Goal: Transaction & Acquisition: Purchase product/service

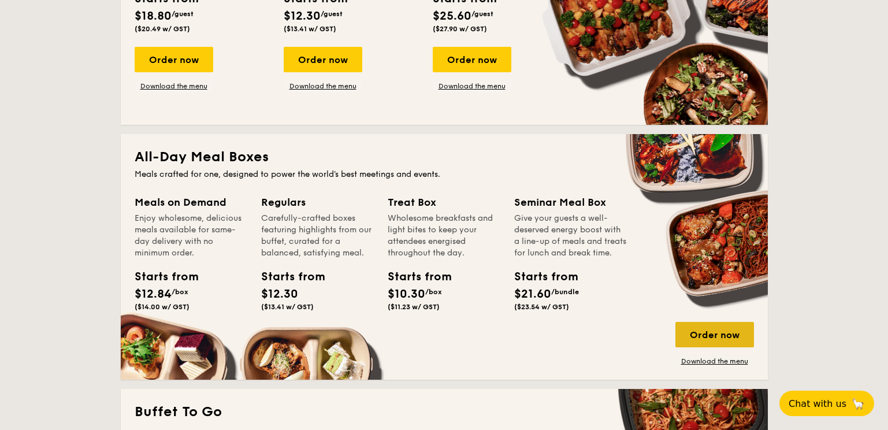
click at [712, 322] on div "Order now" at bounding box center [714, 334] width 79 height 25
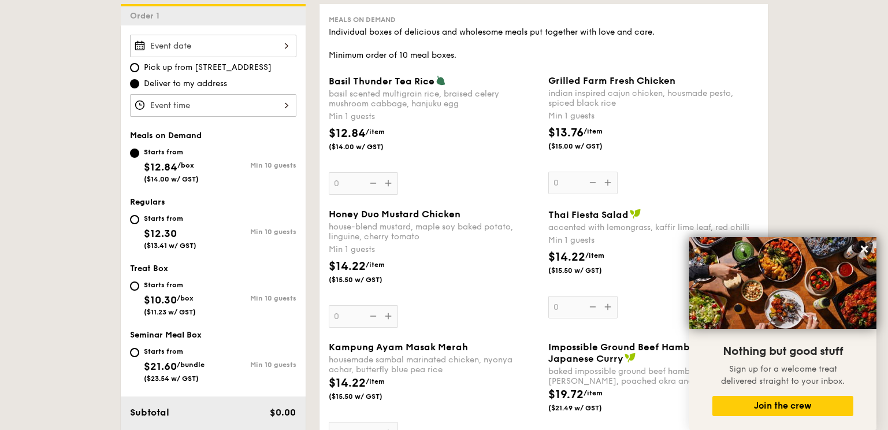
scroll to position [322, 0]
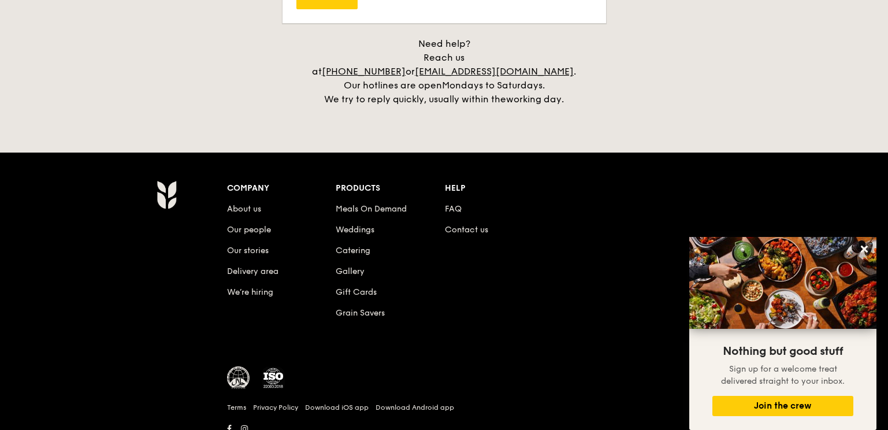
scroll to position [2703, 0]
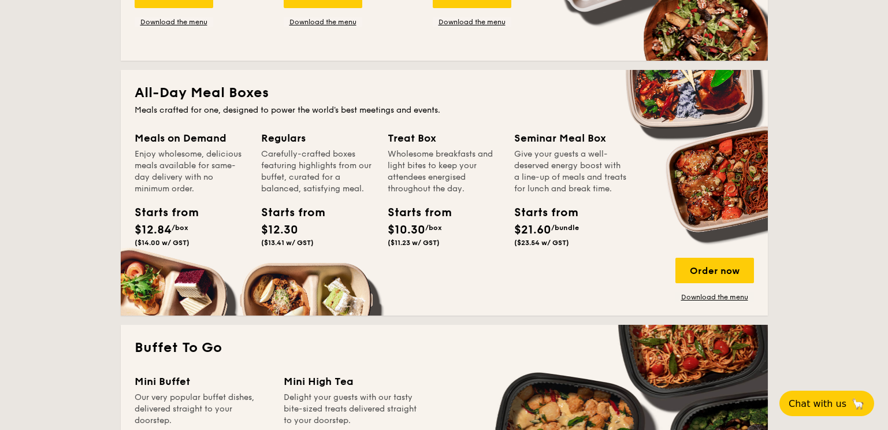
scroll to position [710, 0]
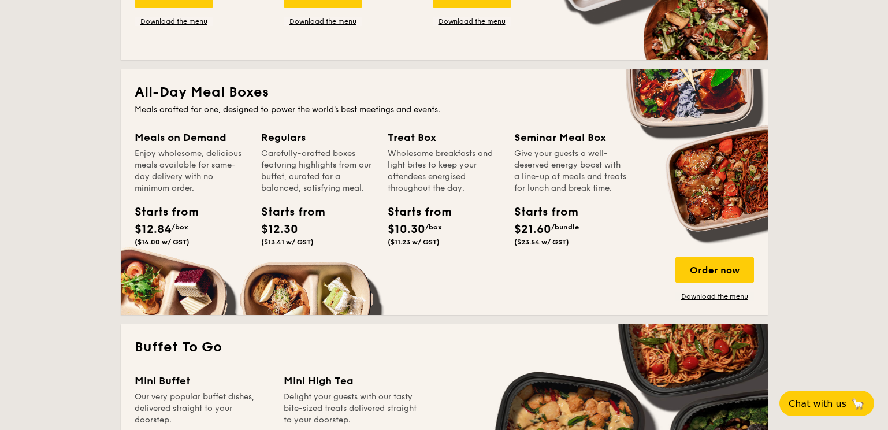
drag, startPoint x: 138, startPoint y: 228, endPoint x: 204, endPoint y: 229, distance: 65.9
click at [204, 229] on div "Starts from $12.84 /box ($14.00 w/ GST)" at bounding box center [191, 226] width 122 height 47
drag, startPoint x: 204, startPoint y: 229, endPoint x: 211, endPoint y: 258, distance: 30.3
click at [211, 258] on div "Meals on Demand Enjoy wholesome, delicious meals available for same-day deliver…" at bounding box center [198, 203] width 127 height 149
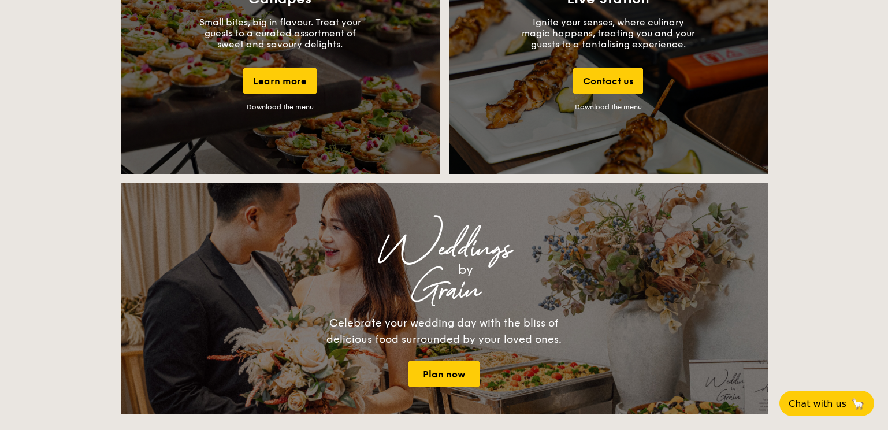
scroll to position [1354, 0]
